Goal: Transaction & Acquisition: Obtain resource

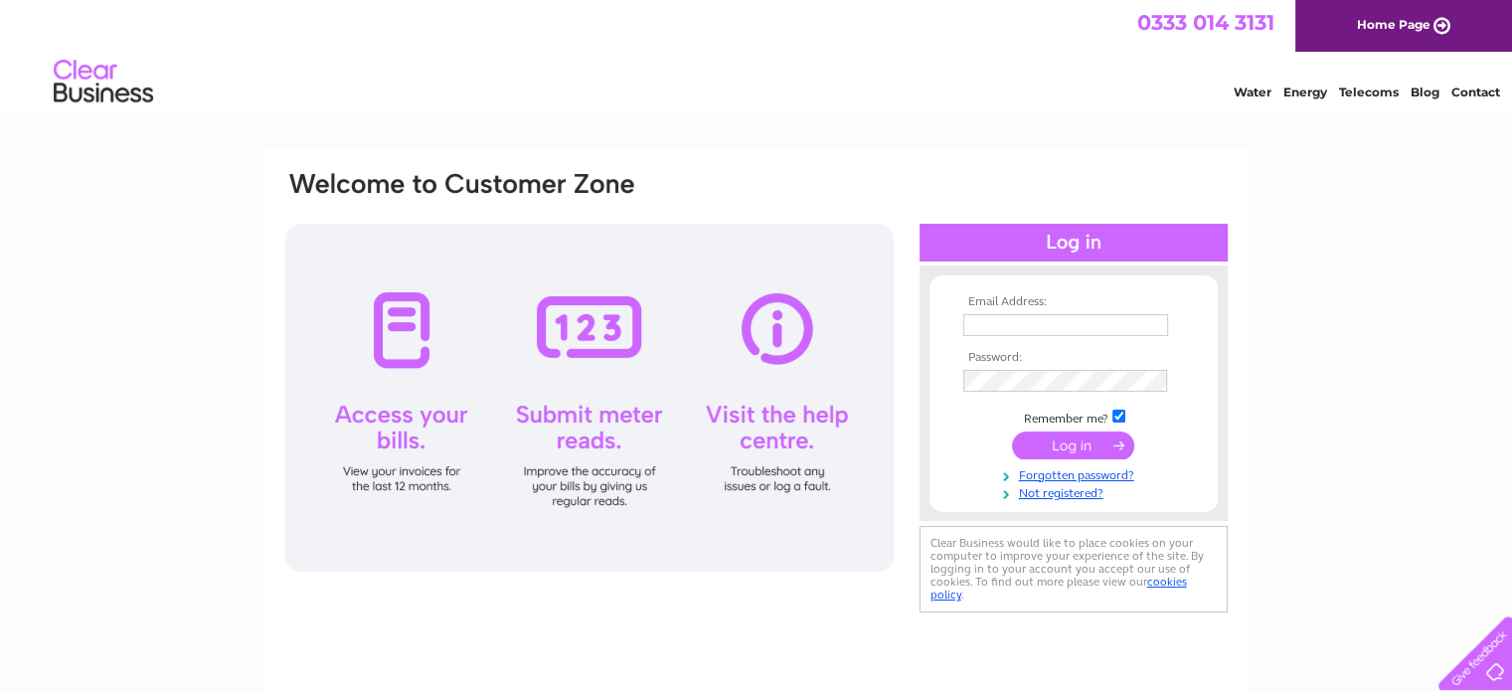
type input "lbhood@ntlworld.com"
click at [1066, 445] on input "submit" at bounding box center [1073, 446] width 122 height 28
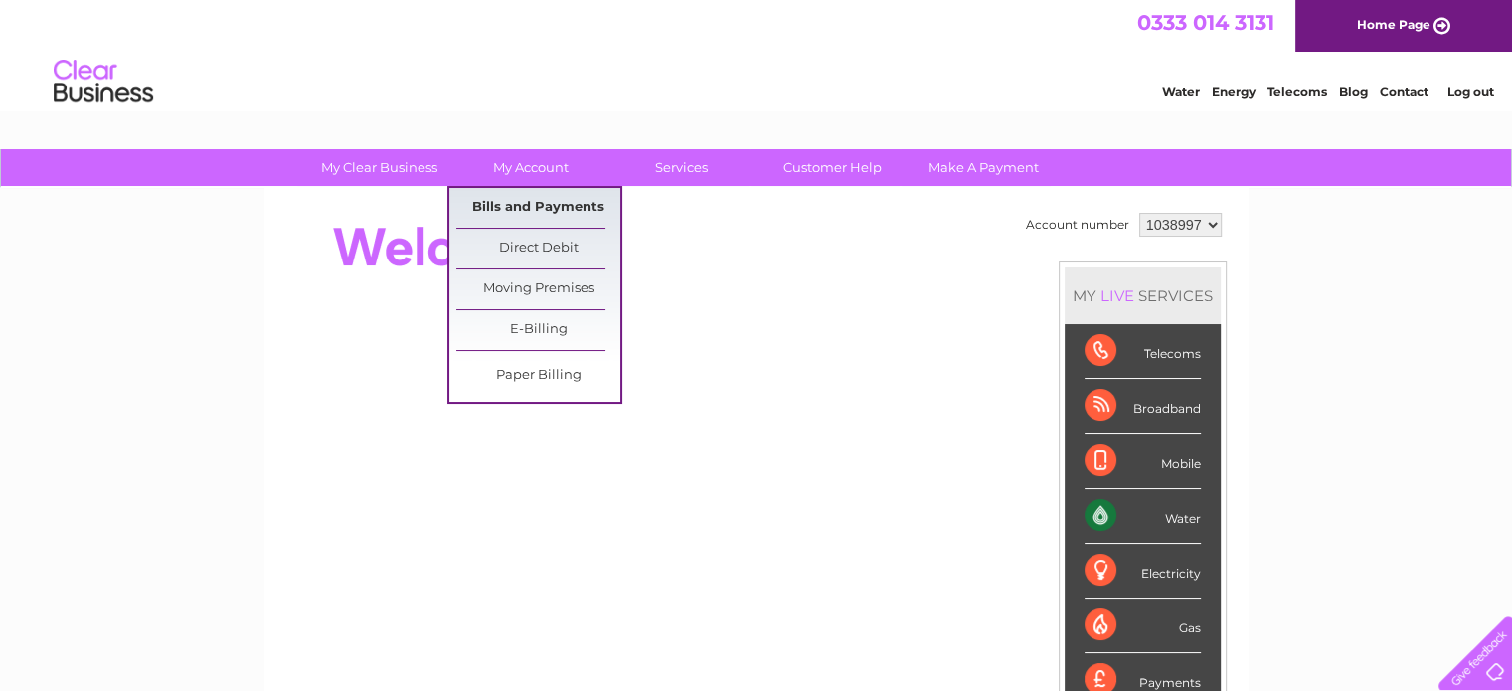
click at [528, 199] on link "Bills and Payments" at bounding box center [538, 208] width 164 height 40
click at [526, 207] on link "Bills and Payments" at bounding box center [538, 208] width 164 height 40
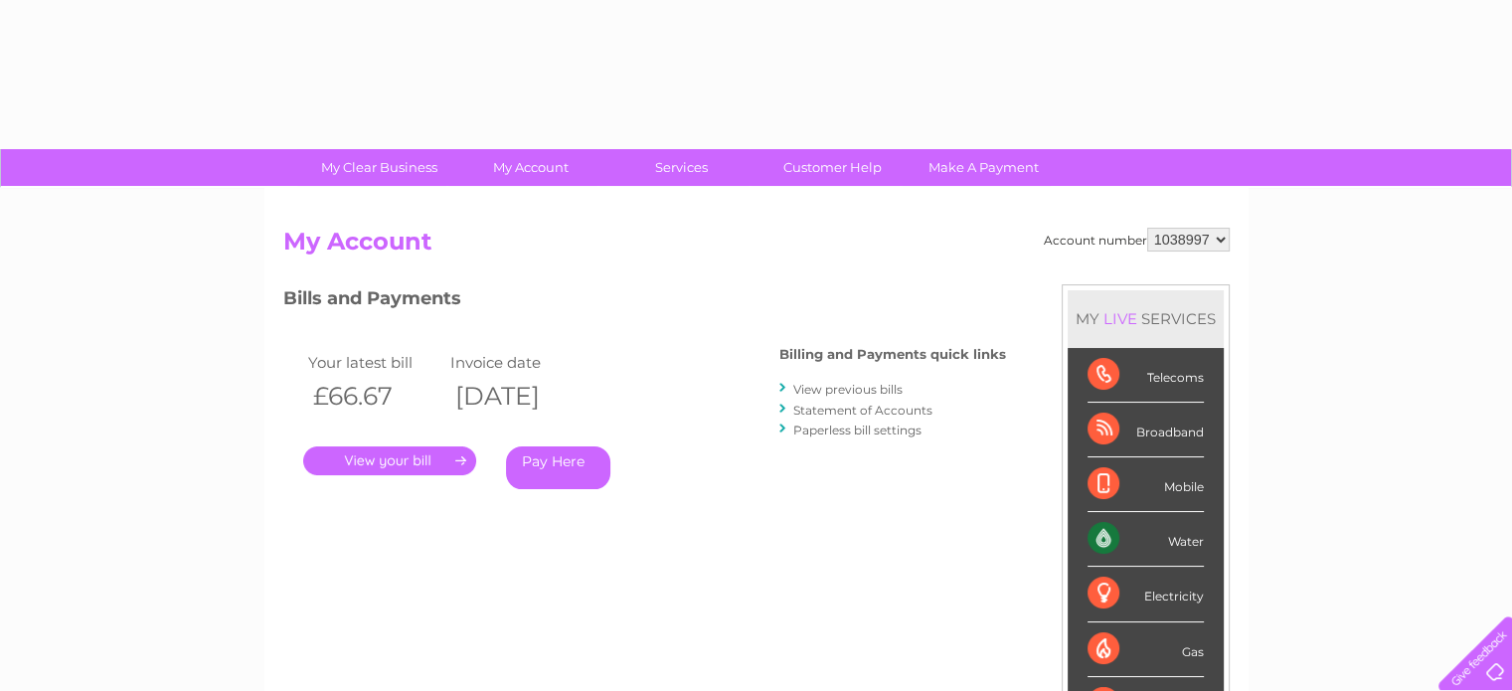
click at [526, 207] on div "Account number 1038997 My Account MY LIVE SERVICES Telecoms Broadband Mobile Wa…" at bounding box center [756, 517] width 984 height 658
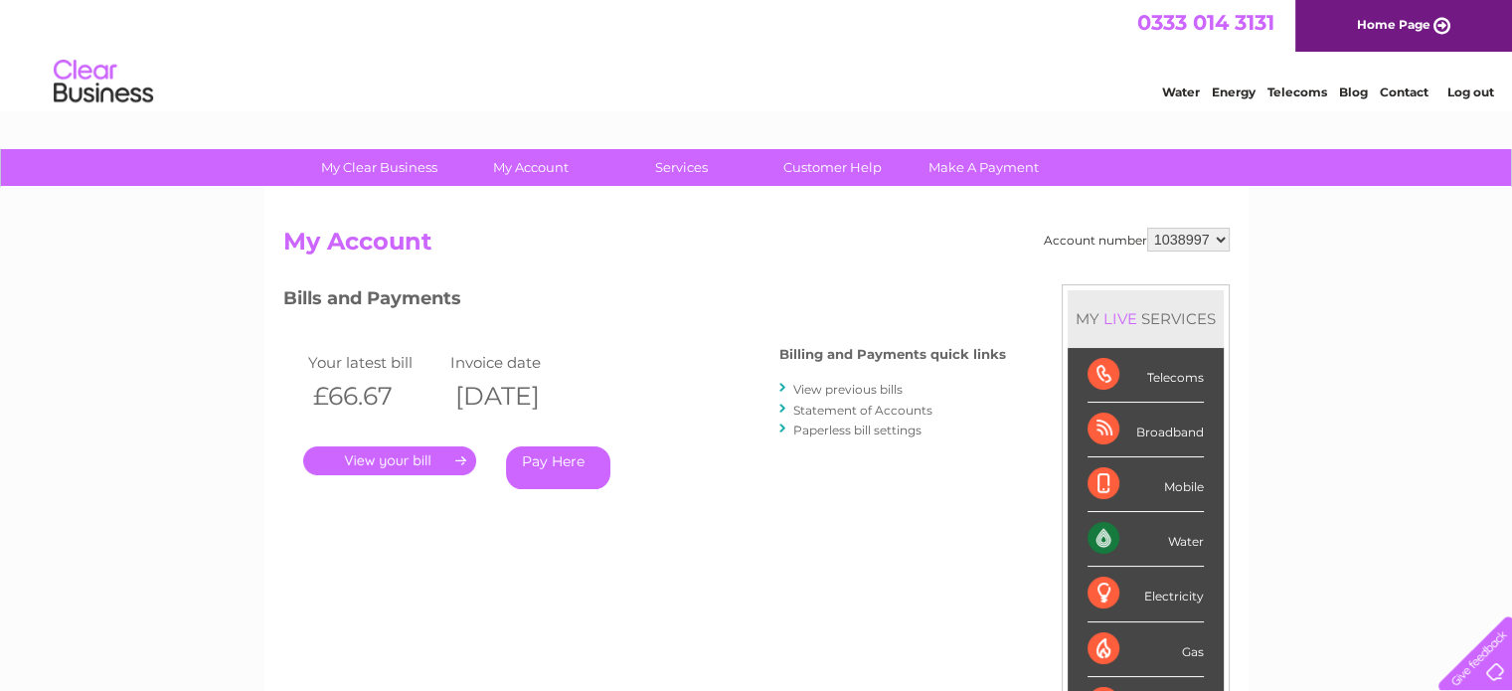
click at [833, 389] on link "View previous bills" at bounding box center [847, 389] width 109 height 15
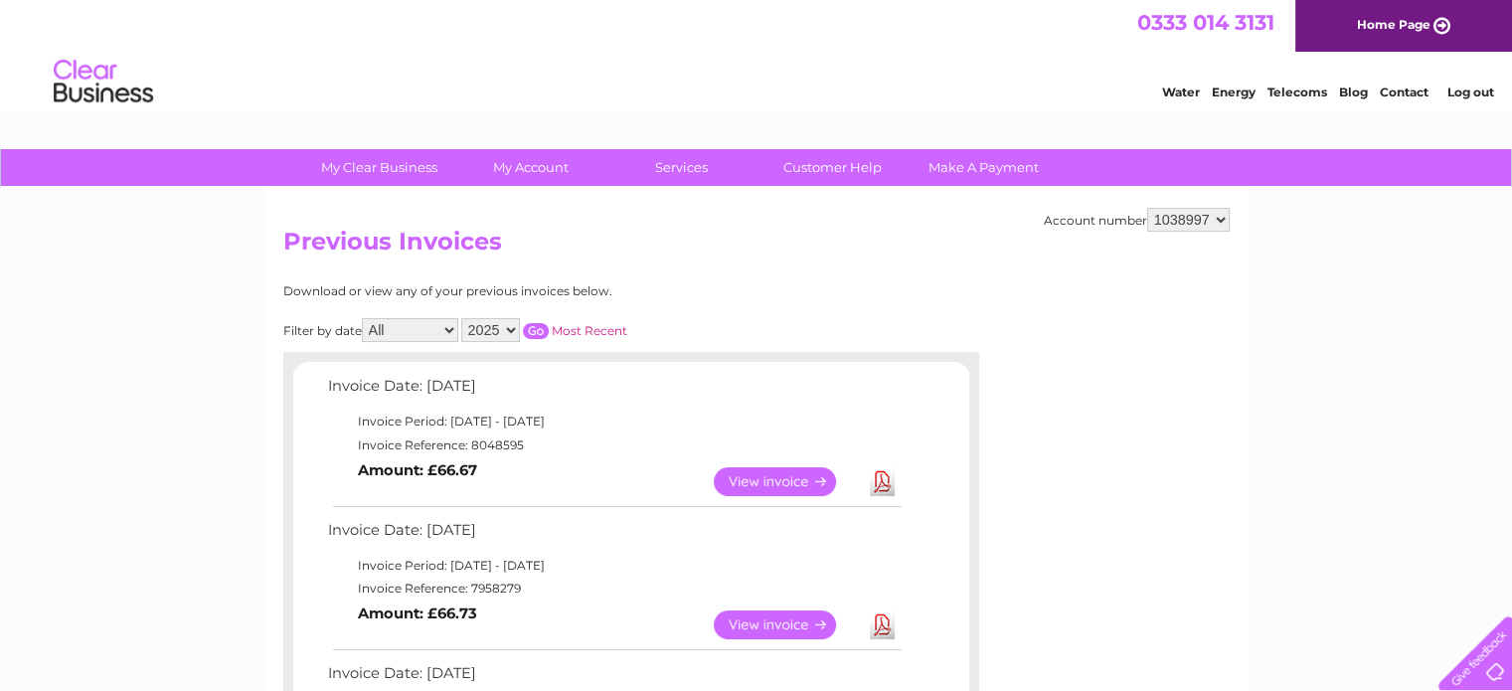
click at [885, 618] on link "Download" at bounding box center [882, 624] width 25 height 29
click at [880, 626] on link "Download" at bounding box center [882, 624] width 25 height 29
click at [881, 483] on link "Download" at bounding box center [882, 481] width 25 height 29
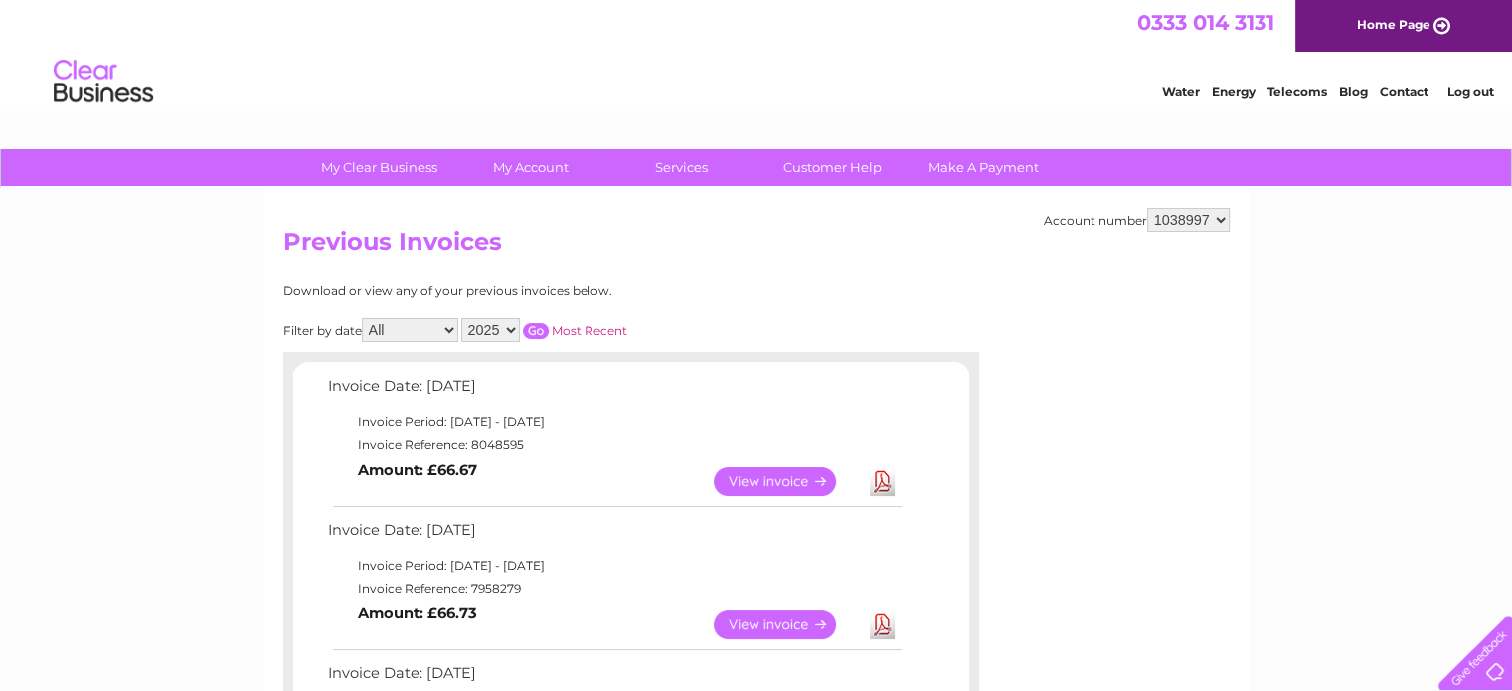
click at [881, 483] on link "Download" at bounding box center [882, 481] width 25 height 29
